Goal: Transaction & Acquisition: Purchase product/service

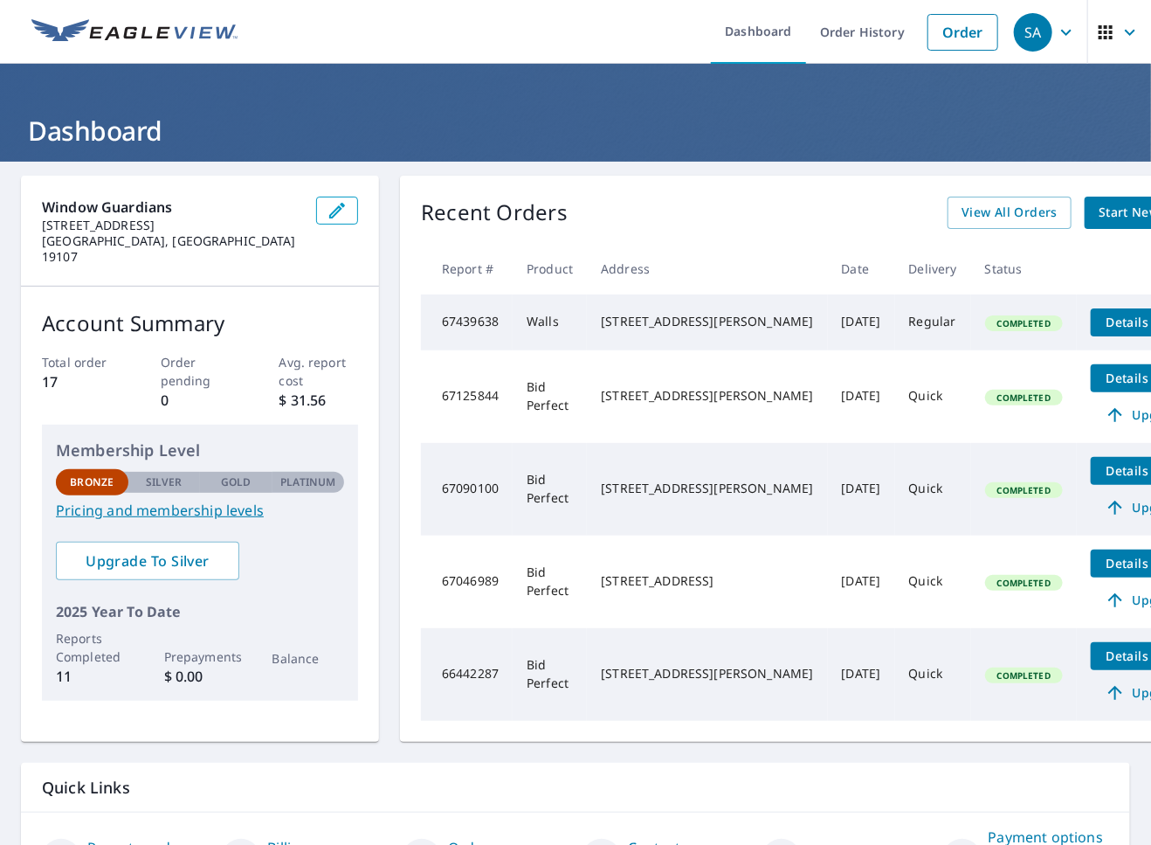
click at [670, 191] on div "Recent Orders View All Orders Start New Order Report # Product Address Date Del…" at bounding box center [817, 459] width 835 height 566
click at [1099, 202] on span "Start New Order" at bounding box center [1149, 213] width 101 height 22
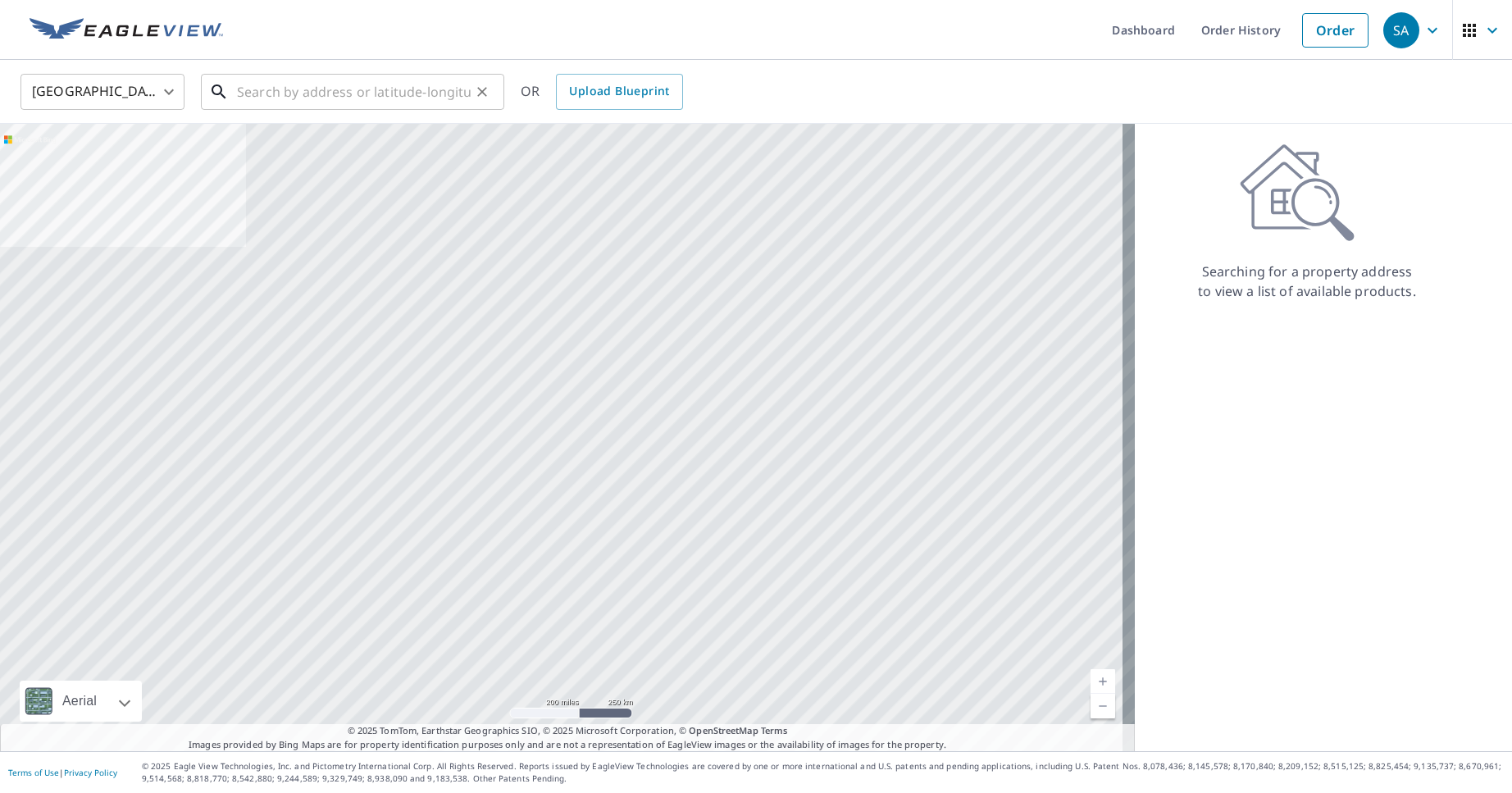
click at [347, 88] on input "text" at bounding box center [353, 91] width 234 height 46
click at [363, 100] on input "text" at bounding box center [353, 91] width 234 height 46
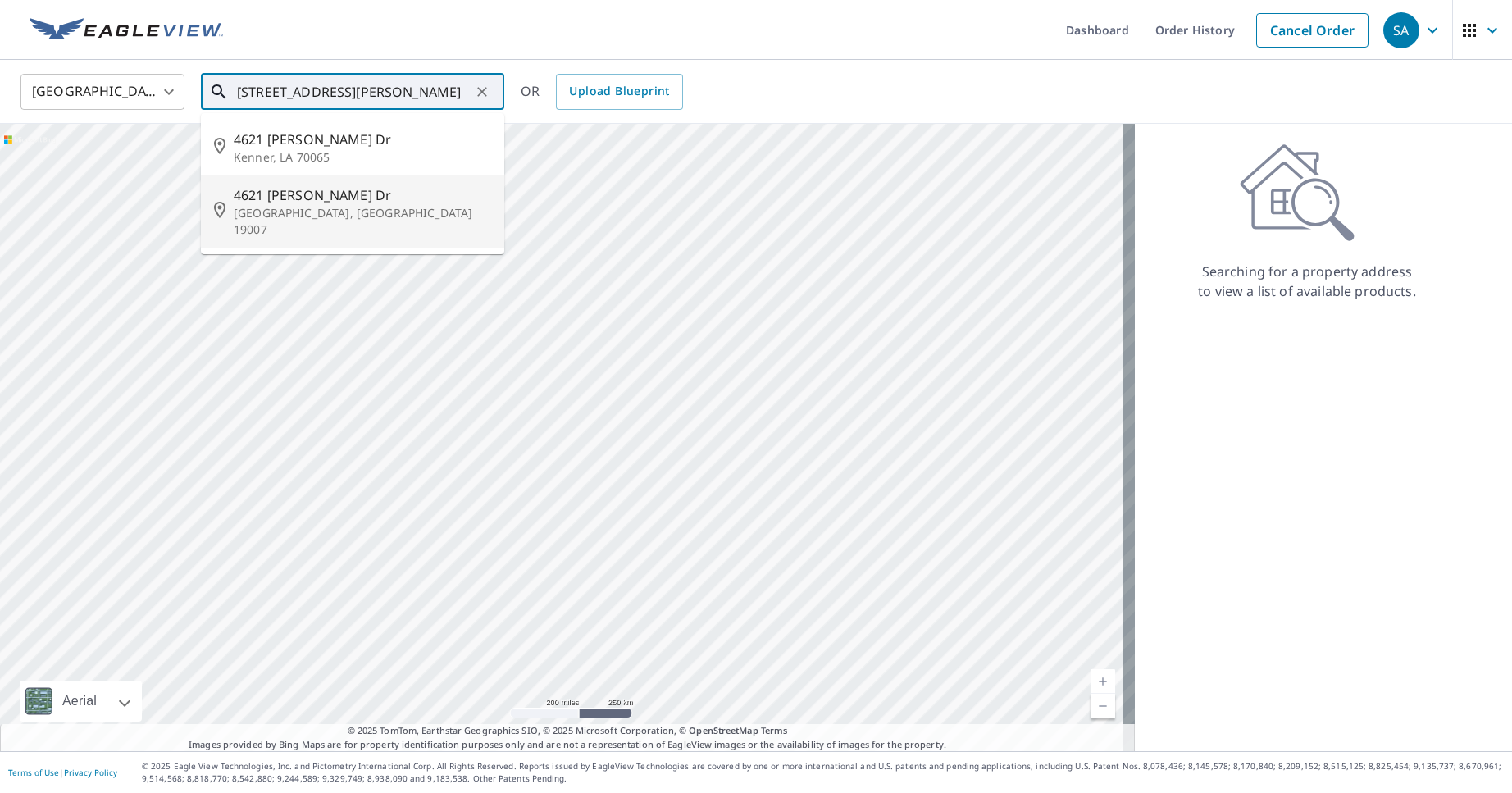
click at [362, 199] on span "4621 [PERSON_NAME] Dr" at bounding box center [362, 194] width 257 height 20
type input "[STREET_ADDRESS][PERSON_NAME][PERSON_NAME]"
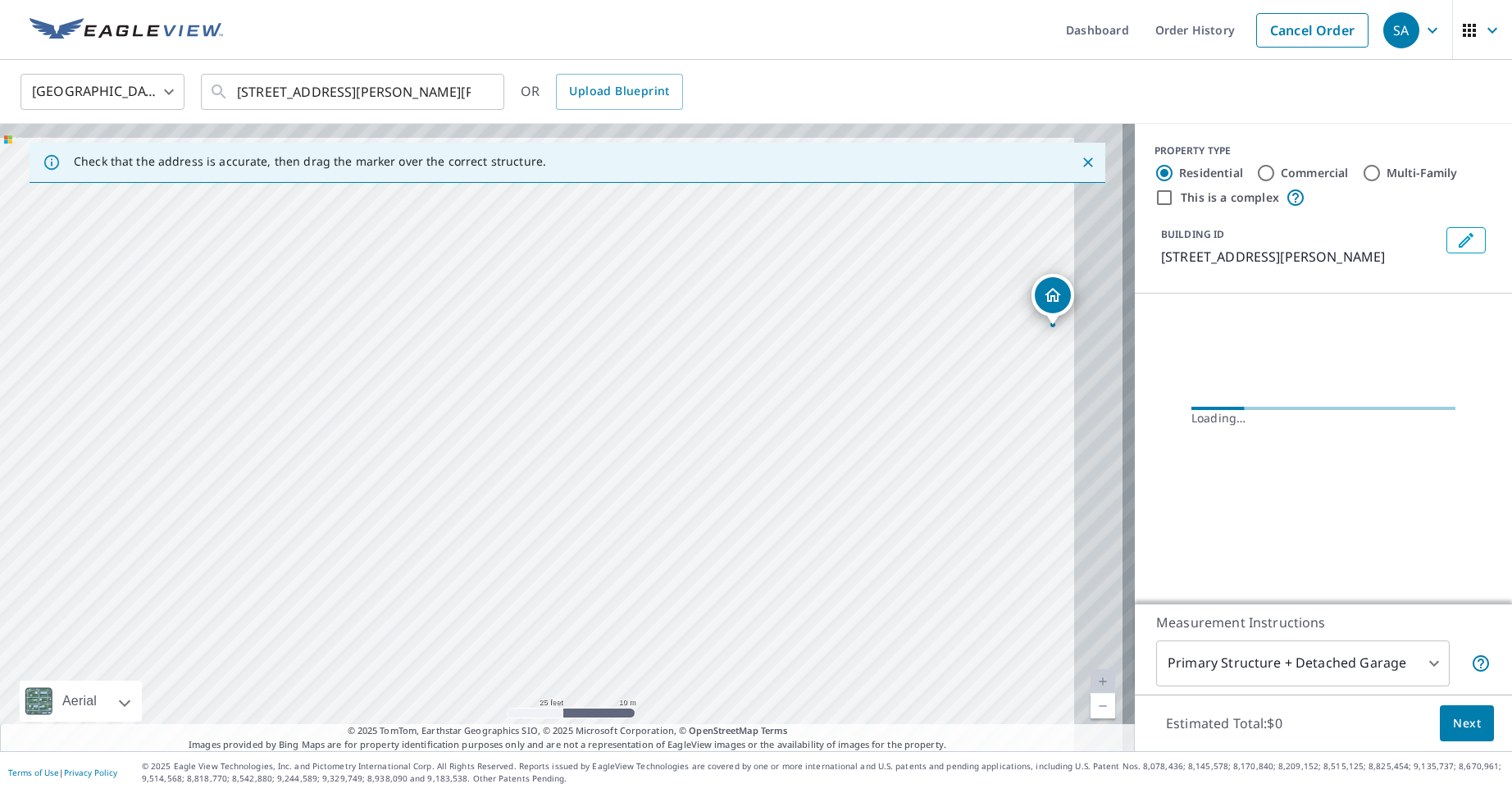
drag, startPoint x: 957, startPoint y: 366, endPoint x: 571, endPoint y: 466, distance: 398.7
click at [571, 466] on div "[STREET_ADDRESS][PERSON_NAME][PERSON_NAME]" at bounding box center [567, 437] width 1135 height 627
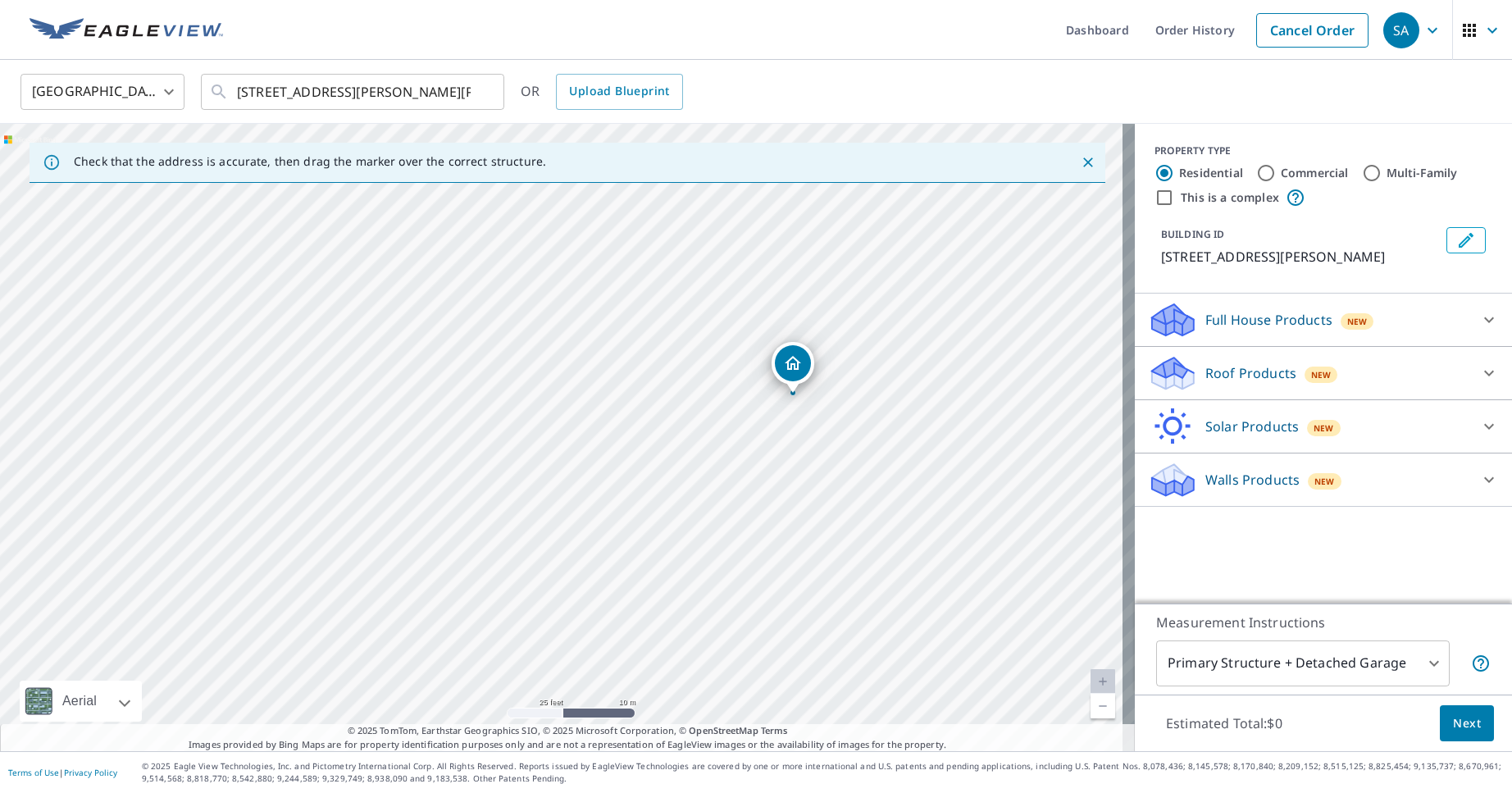
drag, startPoint x: 643, startPoint y: 468, endPoint x: 876, endPoint y: 419, distance: 238.1
click at [880, 420] on div "[STREET_ADDRESS][PERSON_NAME][PERSON_NAME]" at bounding box center [567, 437] width 1135 height 627
click at [1079, 375] on p "Roof Products" at bounding box center [1250, 373] width 91 height 20
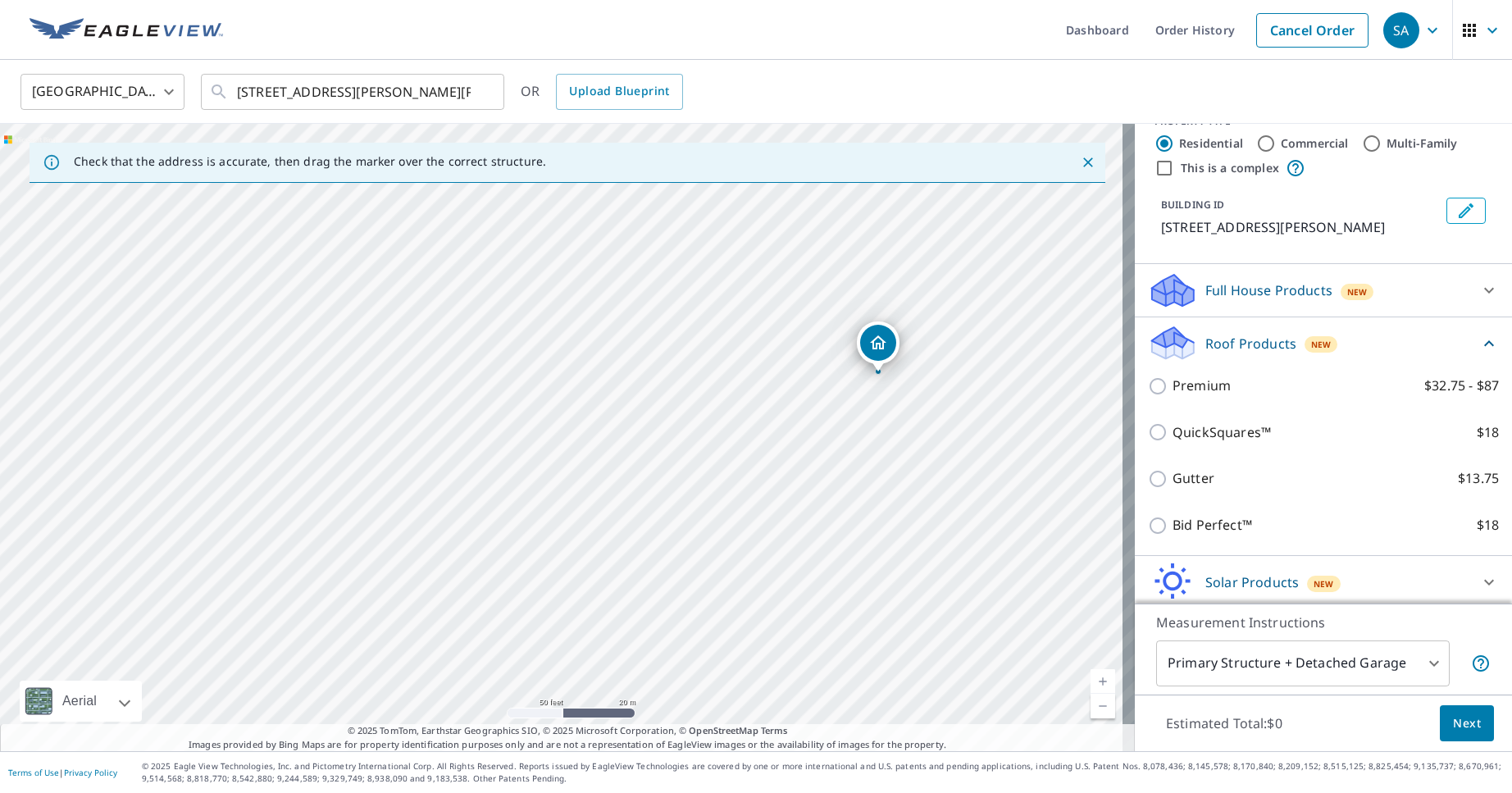
scroll to position [82, 0]
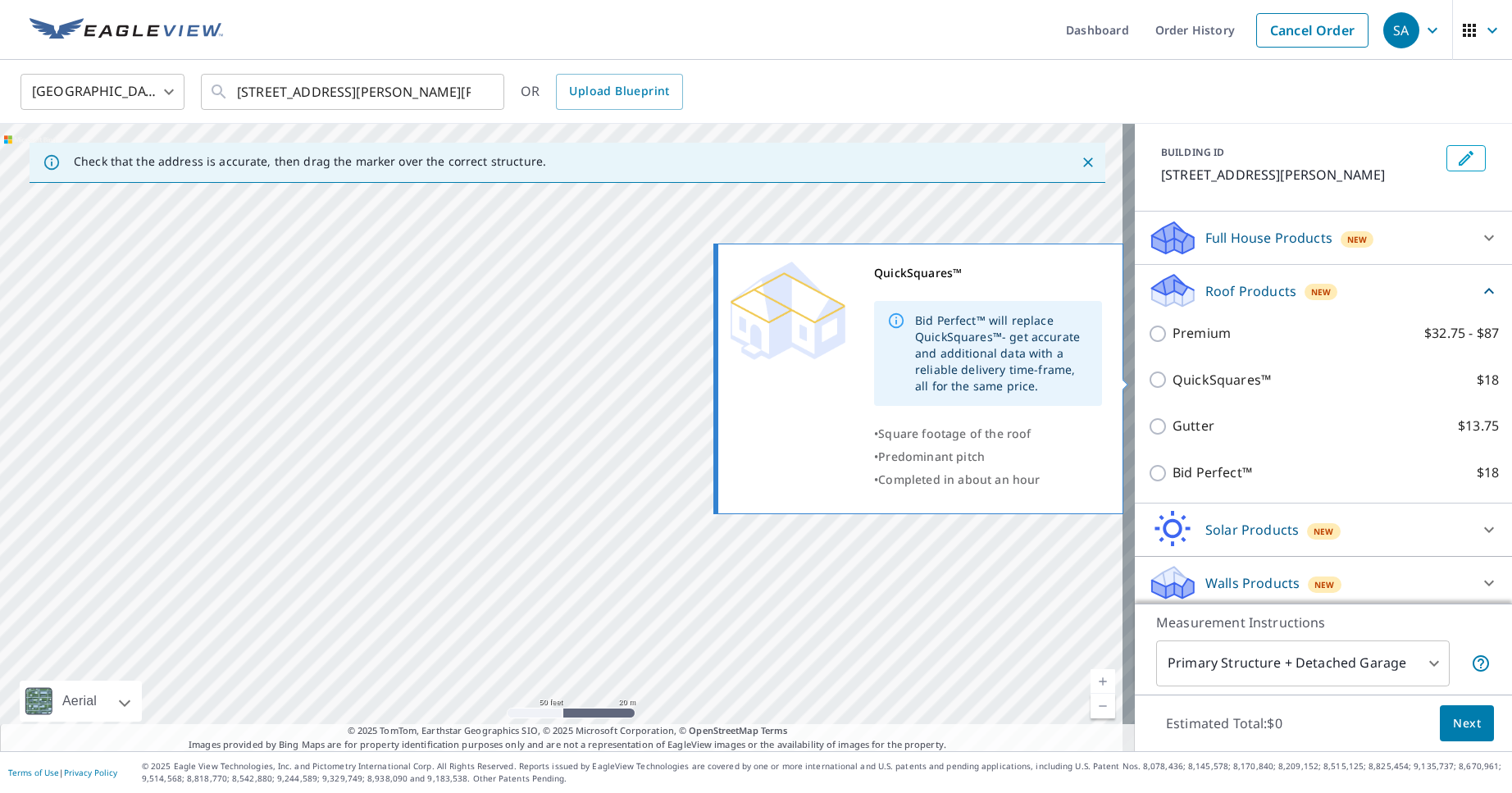
click at [1079, 378] on p "QuickSquares™" at bounding box center [1221, 380] width 99 height 21
click at [1079, 378] on input "QuickSquares™ $18" at bounding box center [1160, 379] width 24 height 20
checkbox input "true"
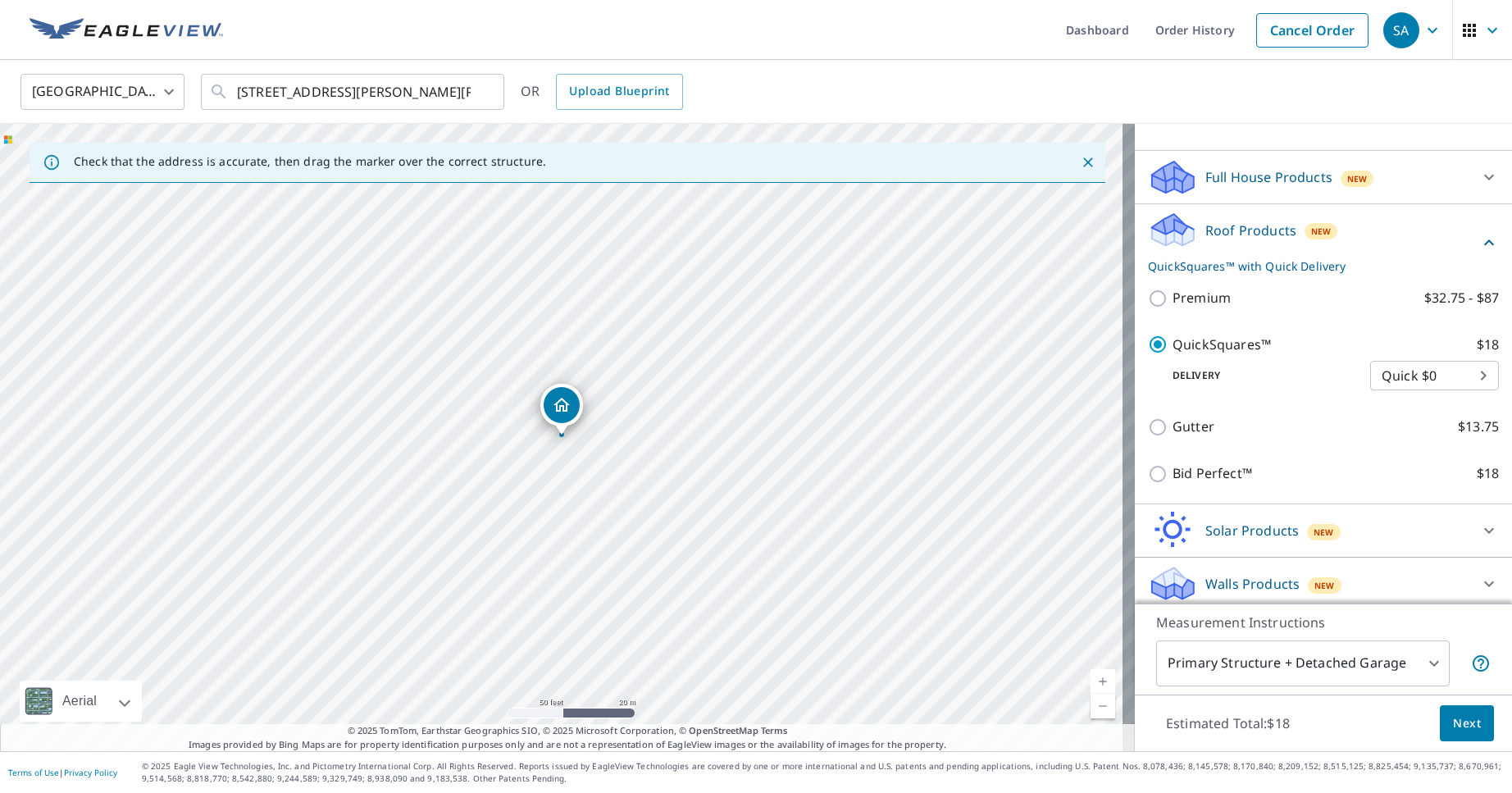
scroll to position [147, 0]
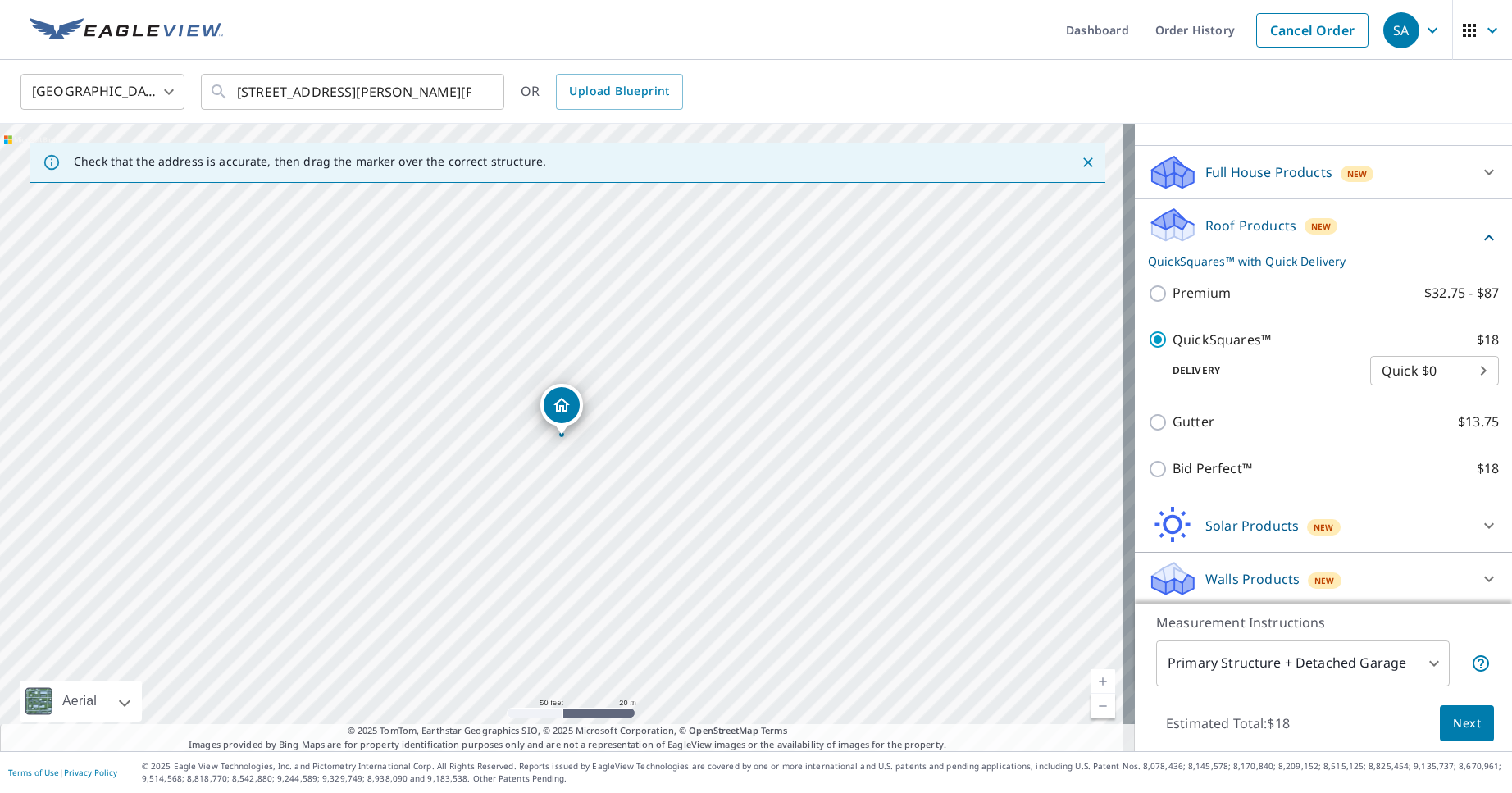
click at [1079, 714] on button "Next" at bounding box center [1467, 723] width 54 height 37
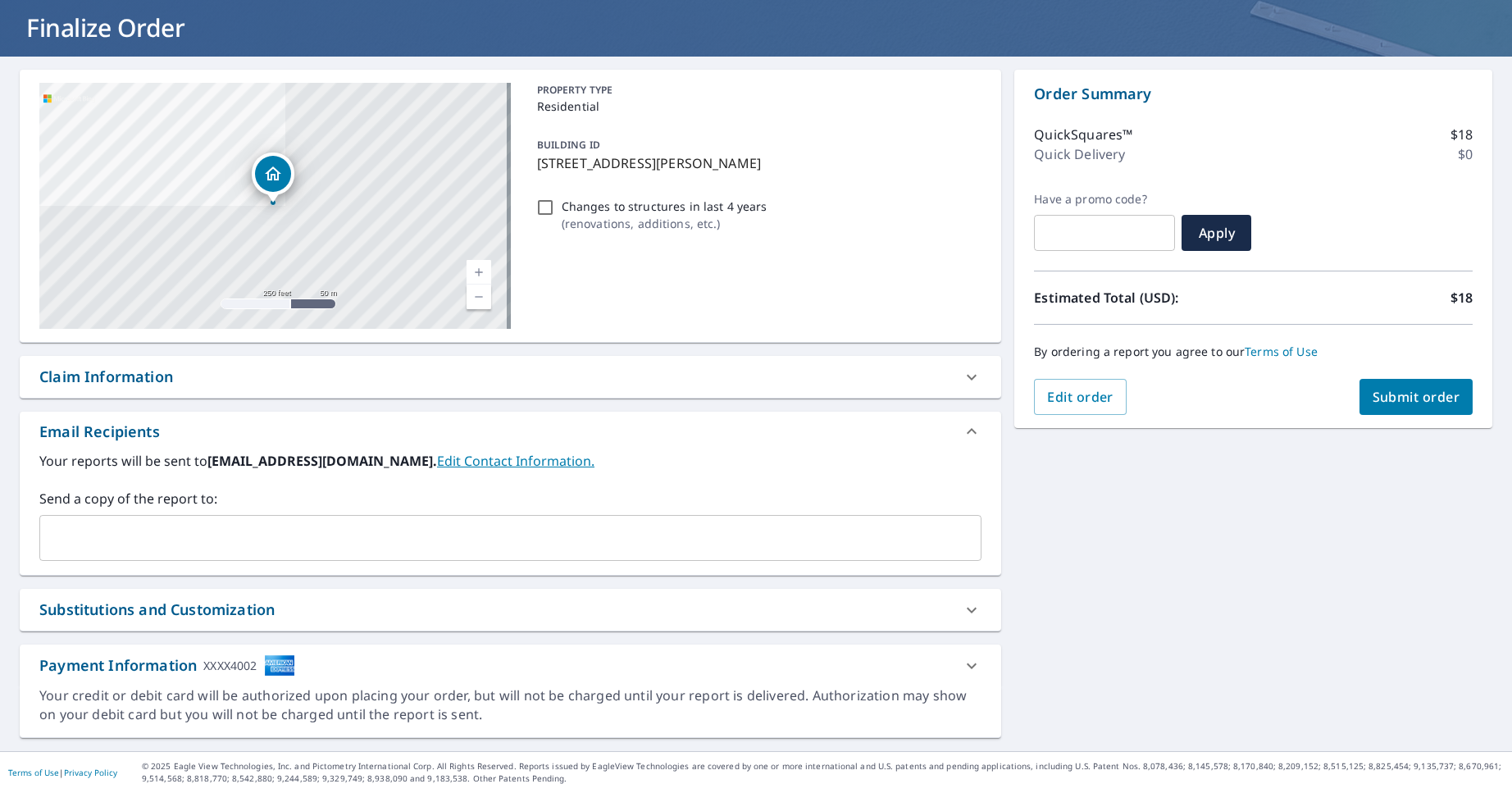
scroll to position [94, 0]
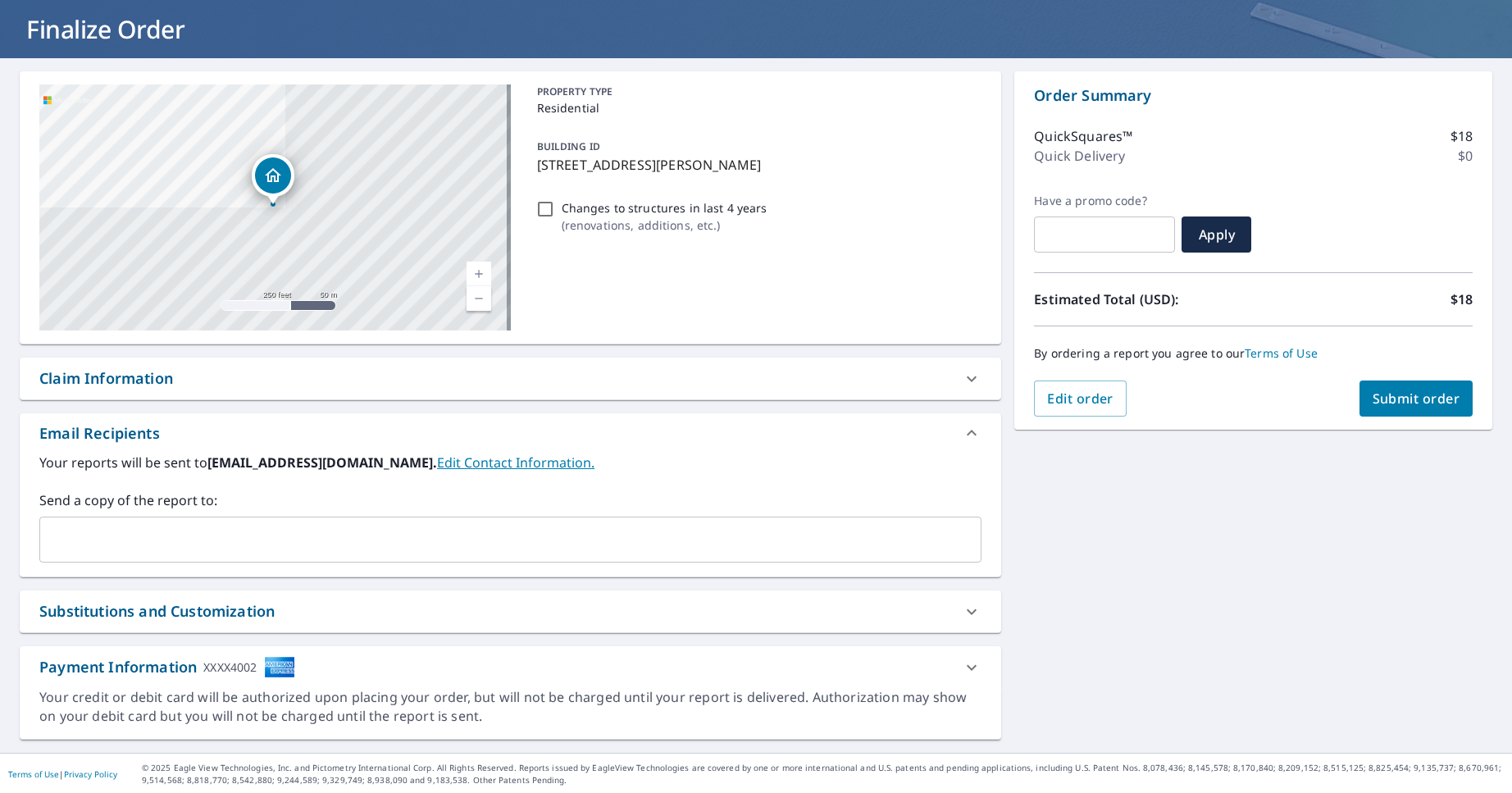
click at [1079, 403] on span "Submit order" at bounding box center [1415, 398] width 87 height 18
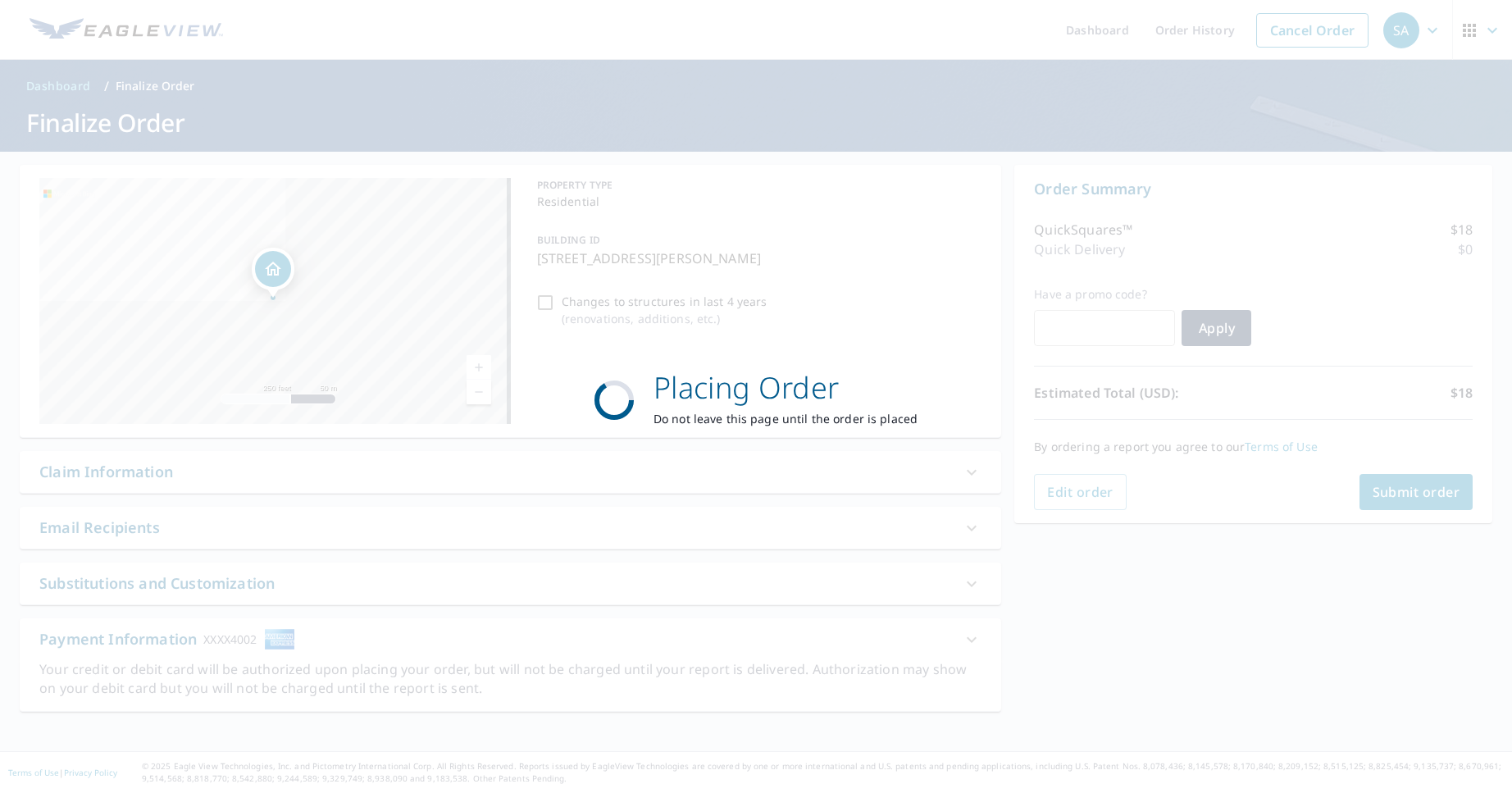
scroll to position [0, 0]
